Goal: Task Accomplishment & Management: Manage account settings

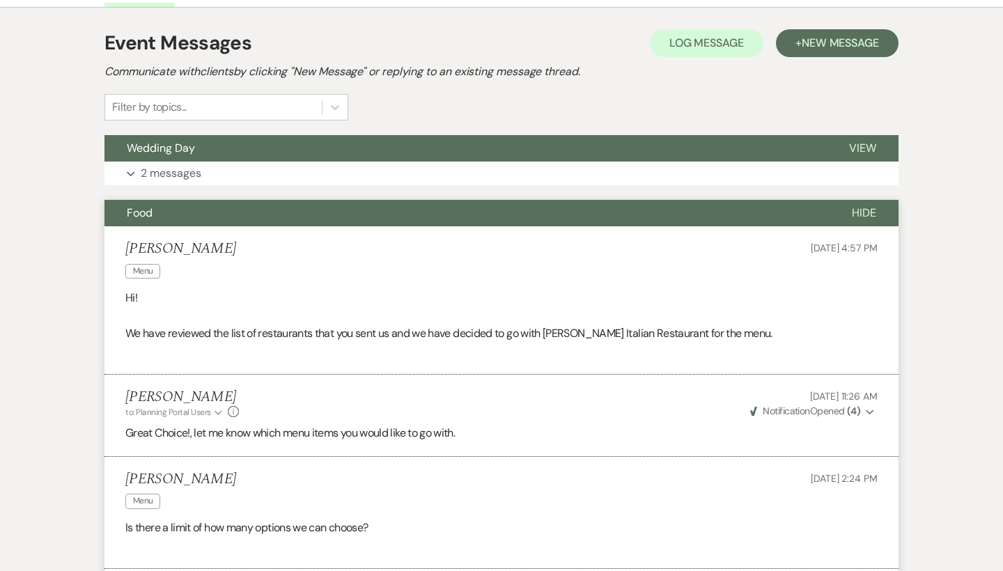
scroll to position [323, 0]
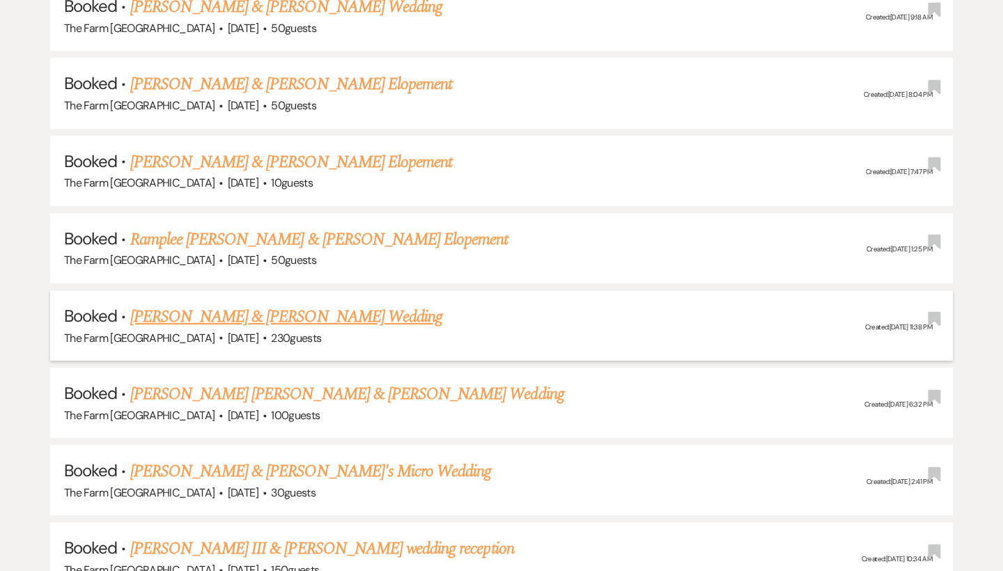
scroll to position [1119, 0]
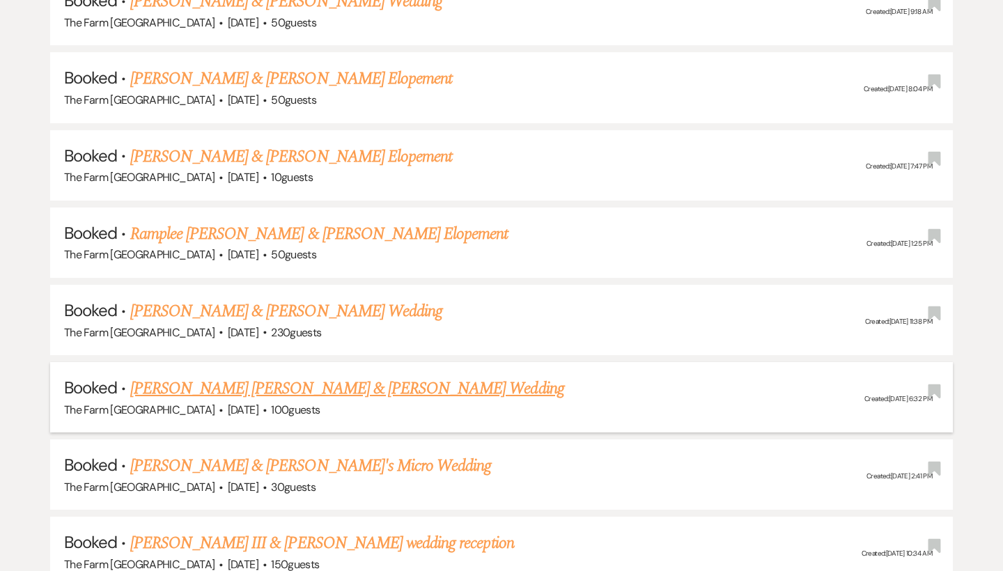
click at [284, 376] on link "[PERSON_NAME] [PERSON_NAME] & [PERSON_NAME] Wedding" at bounding box center [347, 388] width 434 height 25
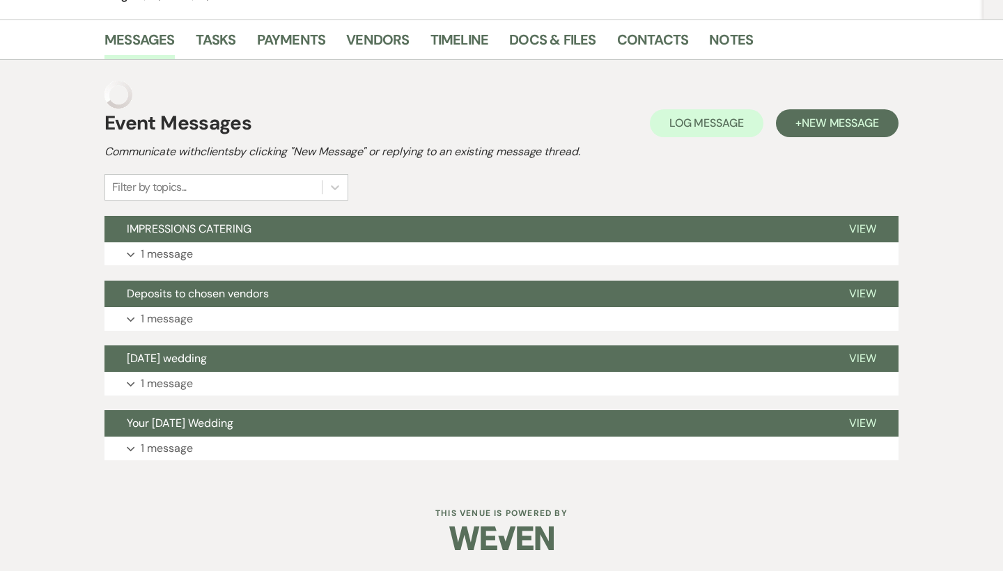
scroll to position [217, 0]
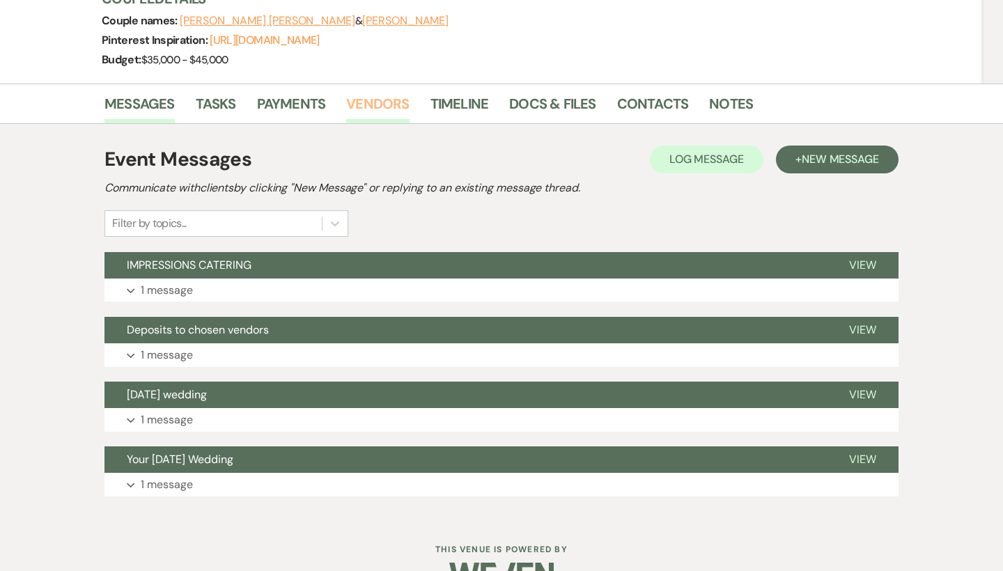
click at [373, 93] on link "Vendors" at bounding box center [377, 108] width 63 height 31
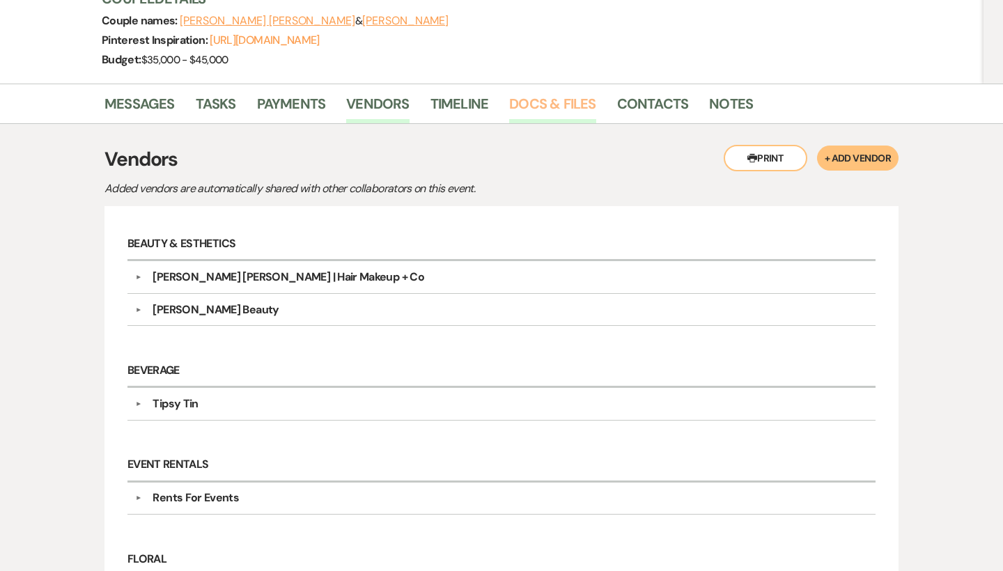
click at [578, 93] on link "Docs & Files" at bounding box center [552, 108] width 86 height 31
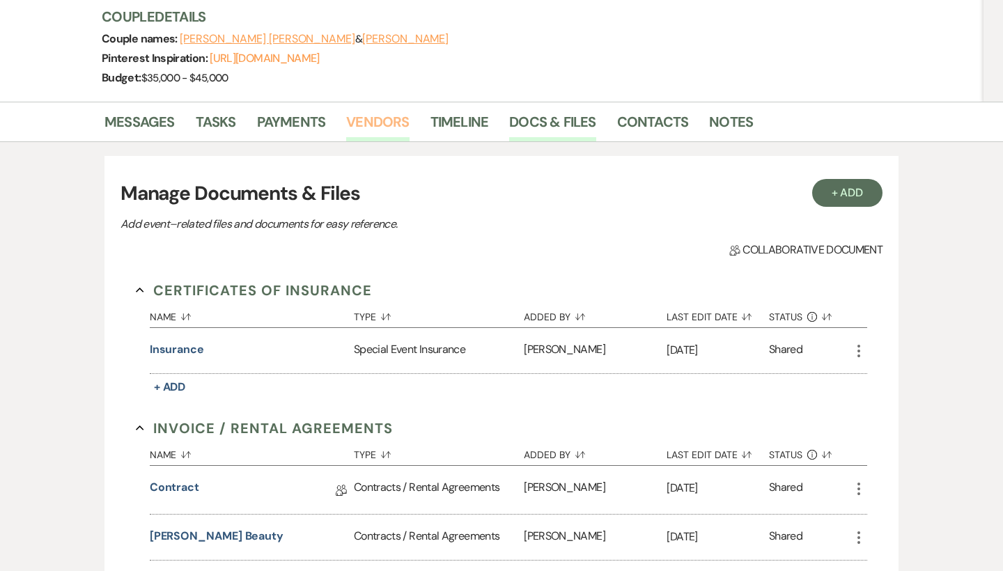
scroll to position [199, 0]
click at [376, 111] on link "Vendors" at bounding box center [377, 126] width 63 height 31
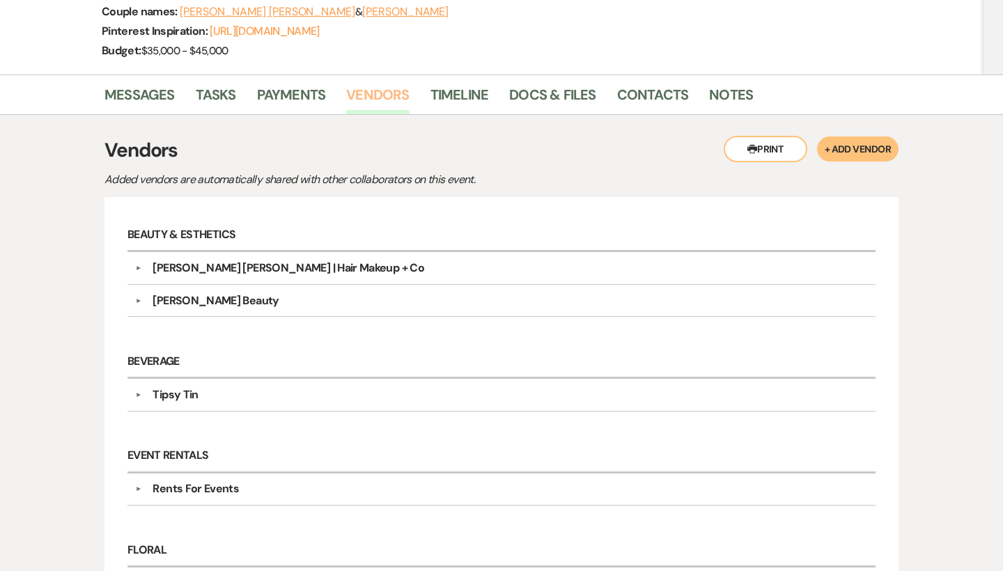
scroll to position [225, 0]
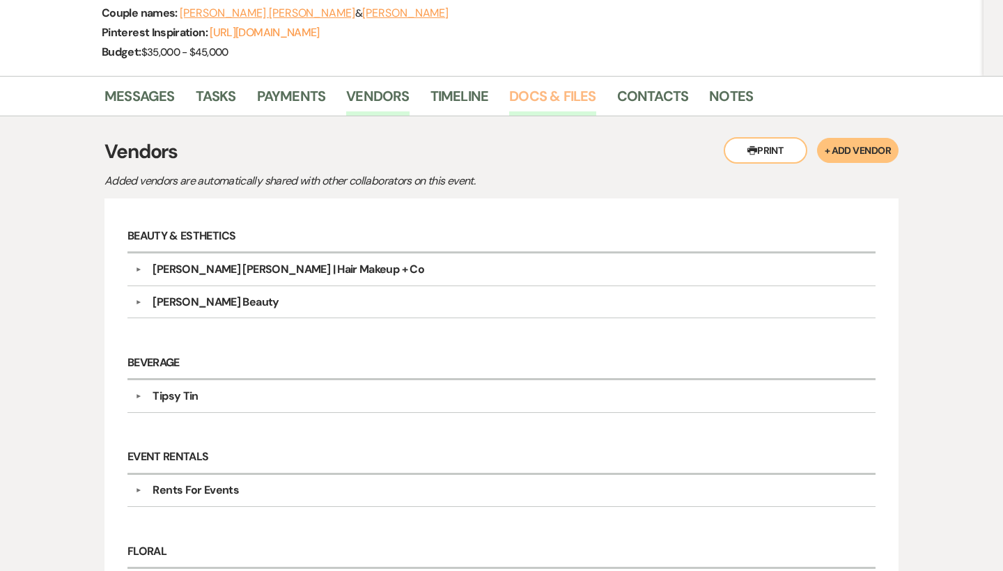
click at [556, 85] on link "Docs & Files" at bounding box center [552, 100] width 86 height 31
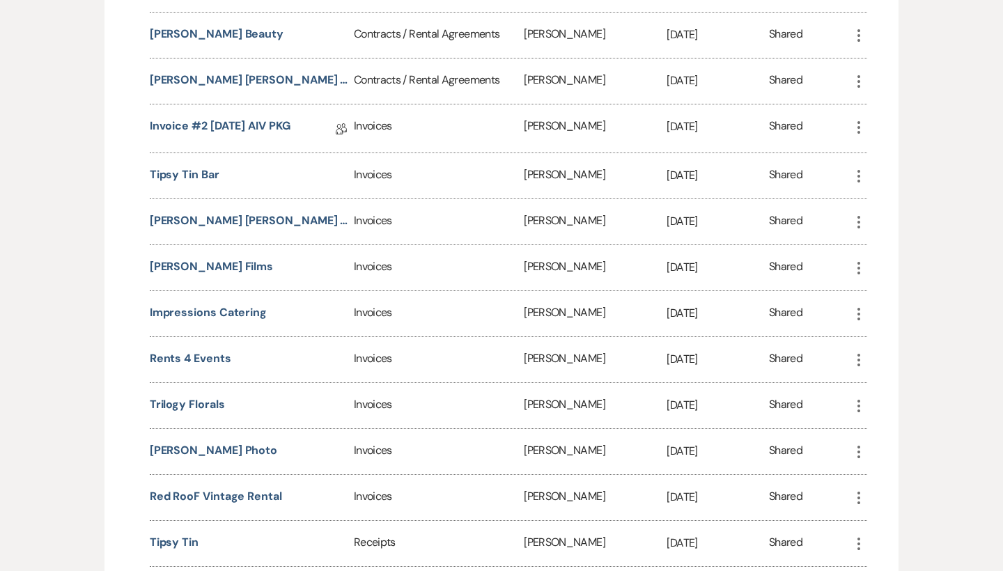
scroll to position [632, 0]
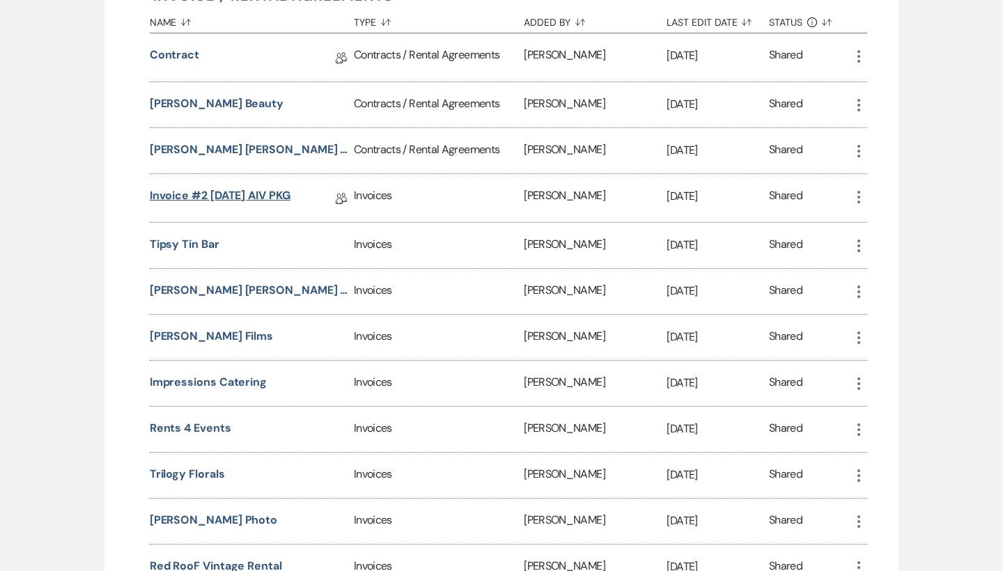
click at [283, 187] on link "Invoice #2 [DATE] AIV PKG" at bounding box center [220, 198] width 141 height 22
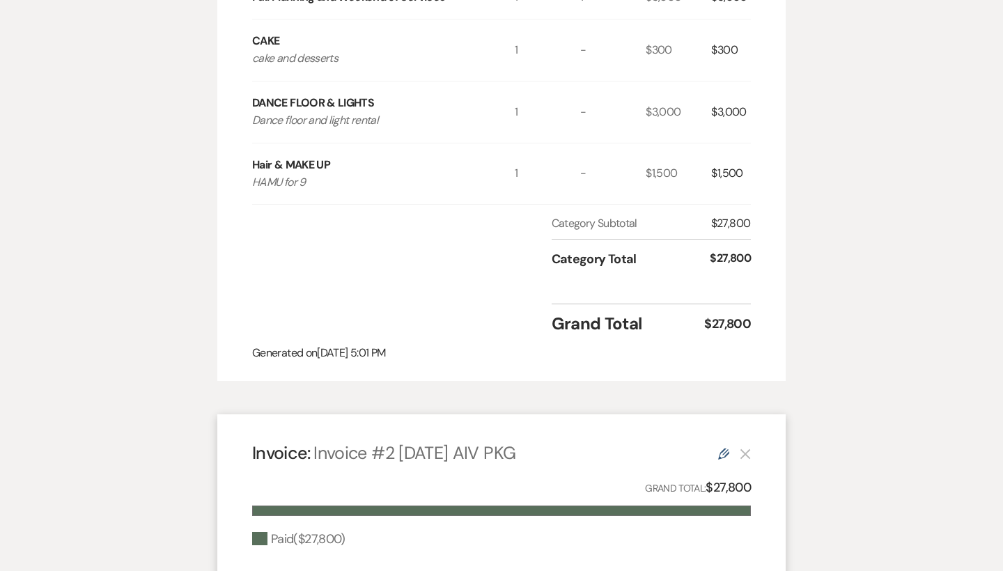
scroll to position [812, 0]
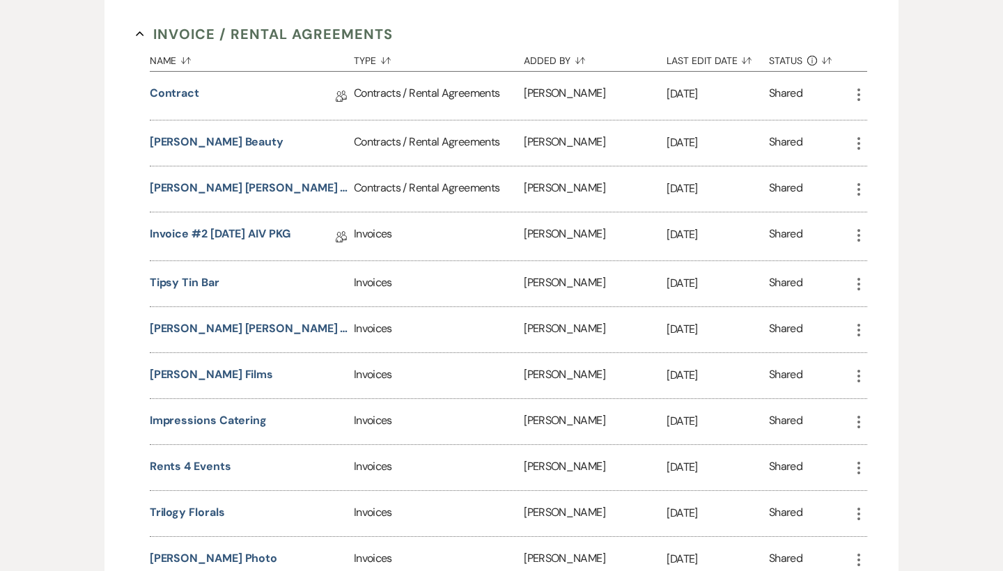
scroll to position [592, 0]
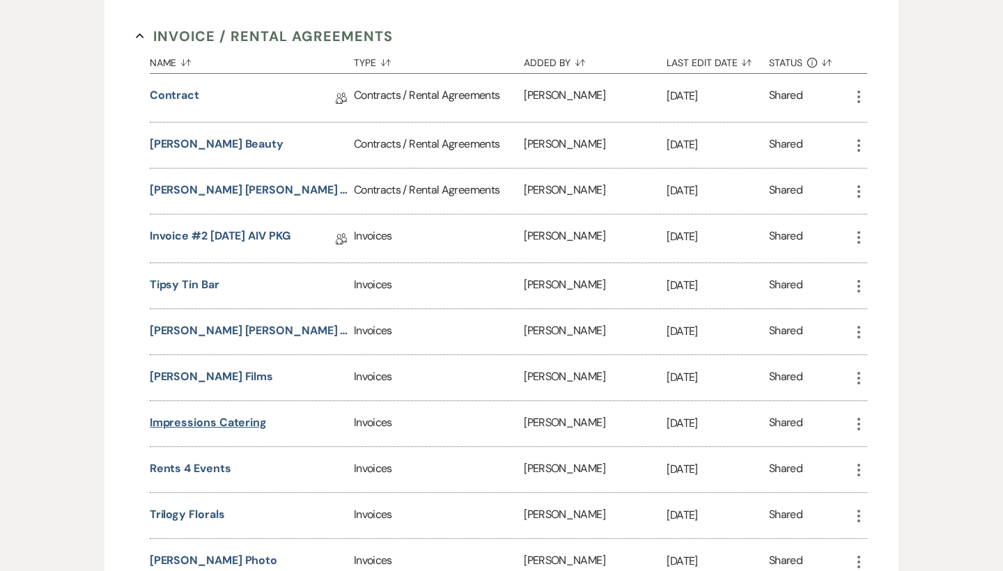
click at [227, 415] on button "Impressions Catering" at bounding box center [208, 423] width 117 height 17
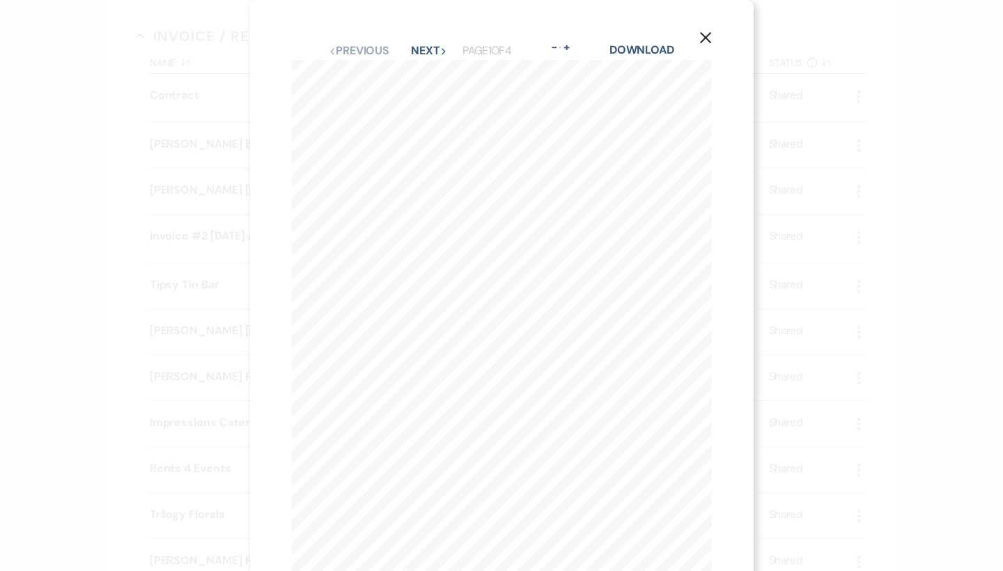
scroll to position [0, 0]
click at [420, 55] on button "Next Next" at bounding box center [429, 50] width 36 height 11
click at [703, 38] on icon "X" at bounding box center [706, 37] width 13 height 13
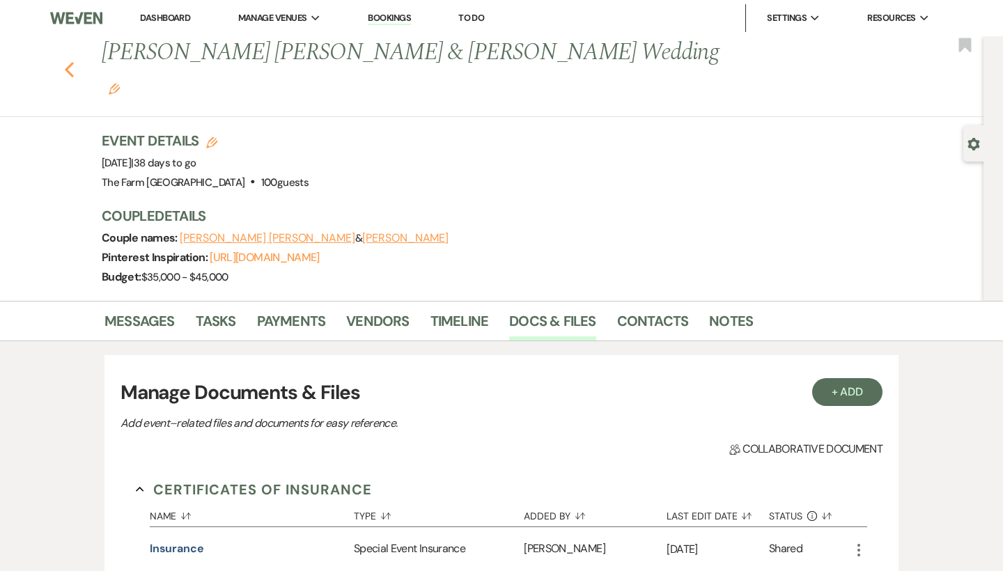
click at [70, 62] on use "button" at bounding box center [69, 69] width 9 height 15
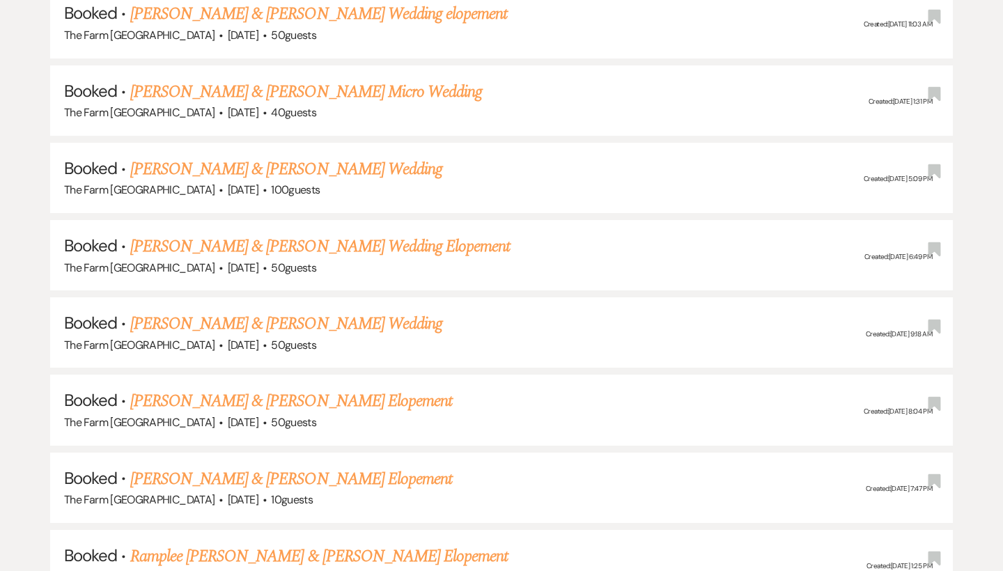
scroll to position [813, 0]
